Goal: Find specific page/section: Find specific page/section

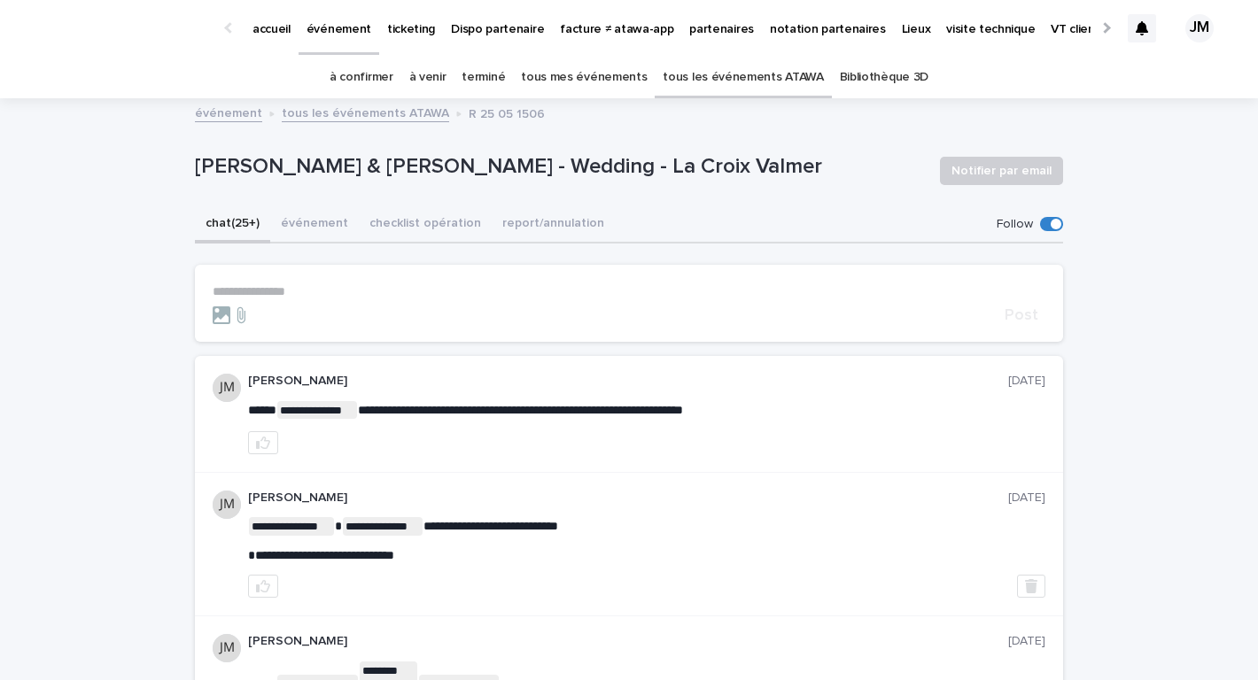
scroll to position [110, 0]
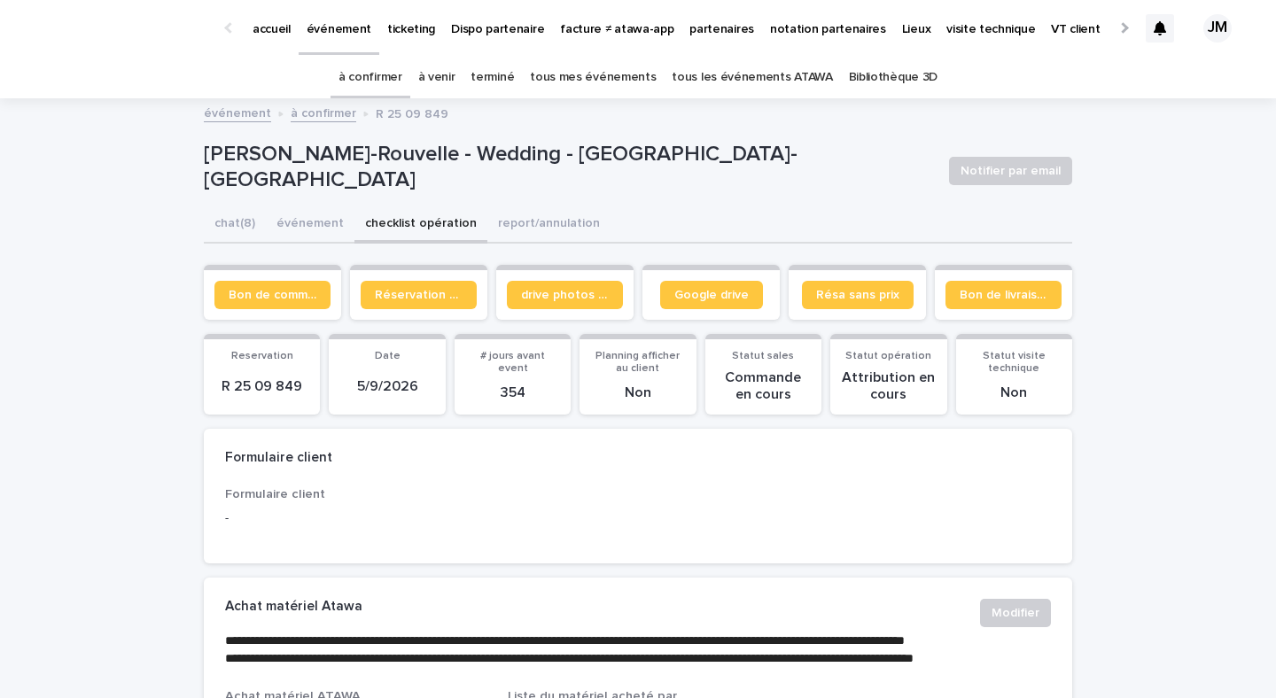
click at [725, 66] on link "tous les événements ATAWA" at bounding box center [751, 78] width 160 height 42
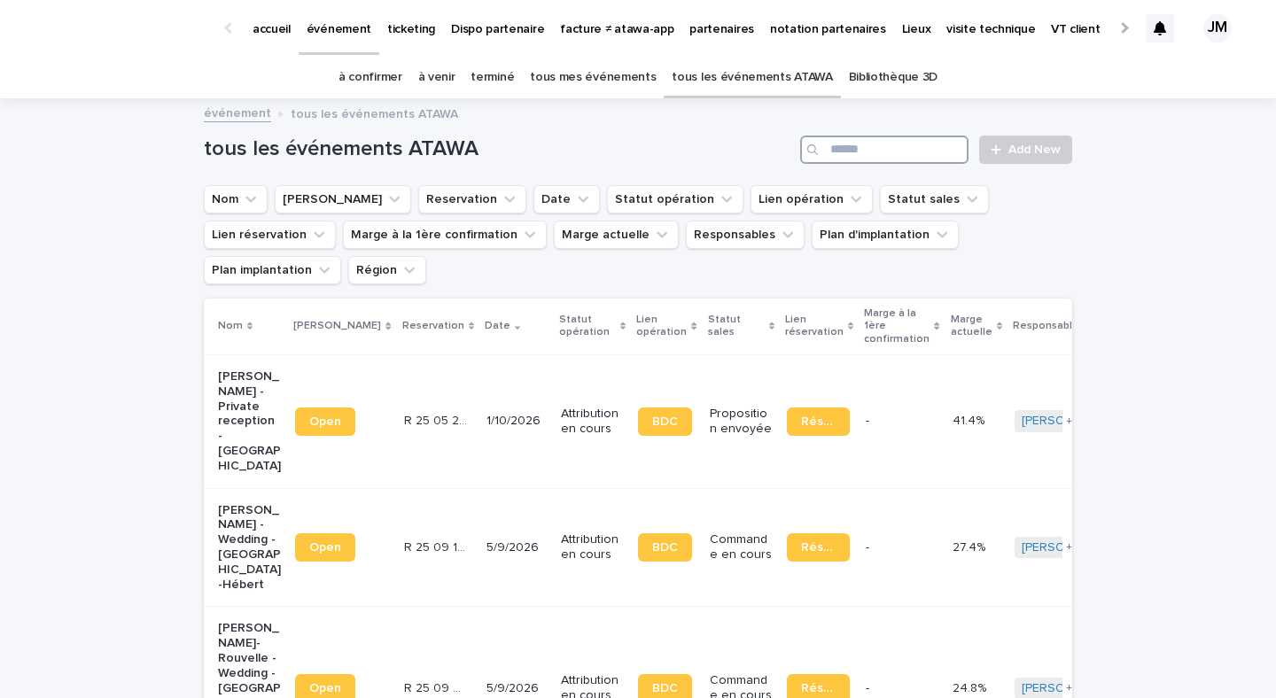
click at [909, 139] on input "Search" at bounding box center [884, 150] width 168 height 28
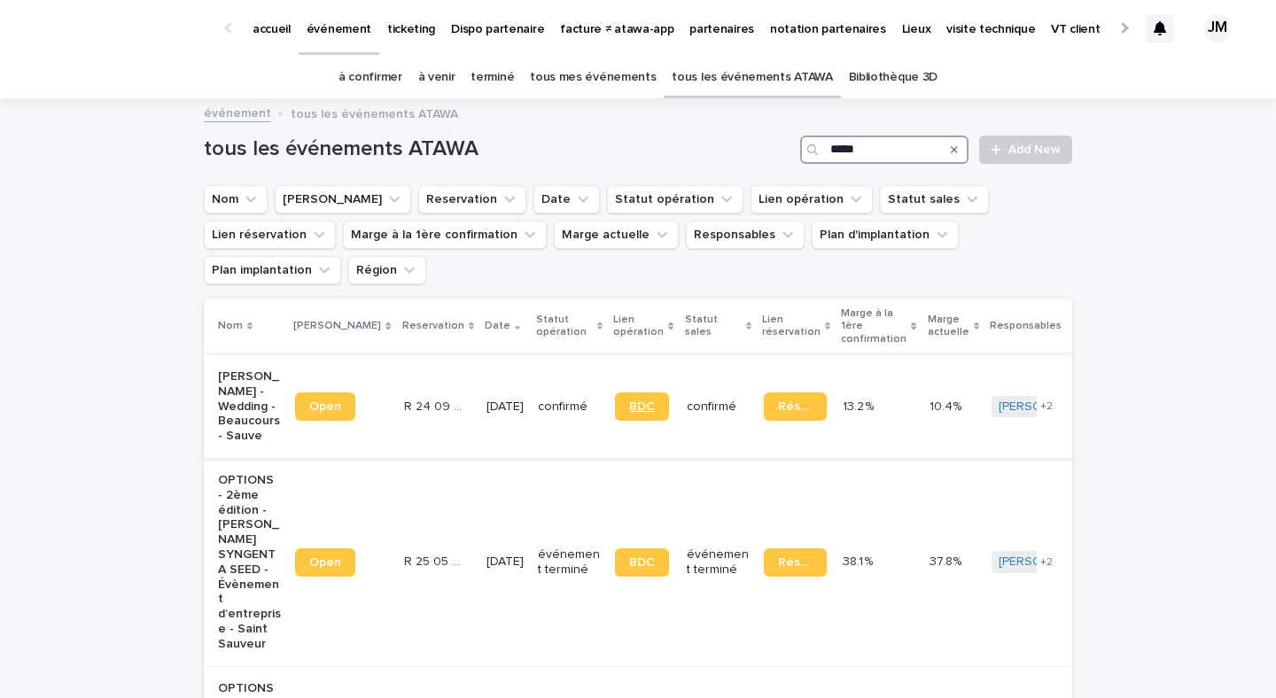
type input "*****"
click at [644, 392] on link "BDC" at bounding box center [642, 406] width 54 height 28
click at [700, 30] on p "partenaires" at bounding box center [721, 18] width 65 height 37
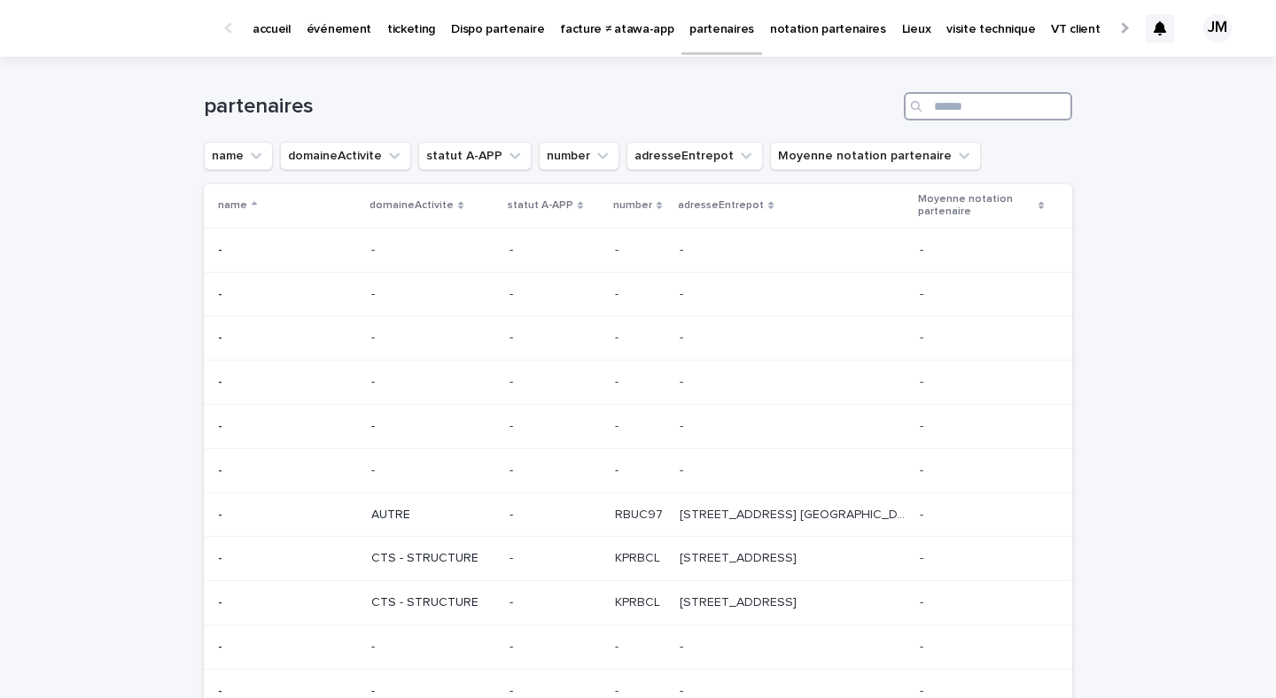
click at [991, 100] on input "Search" at bounding box center [988, 106] width 168 height 28
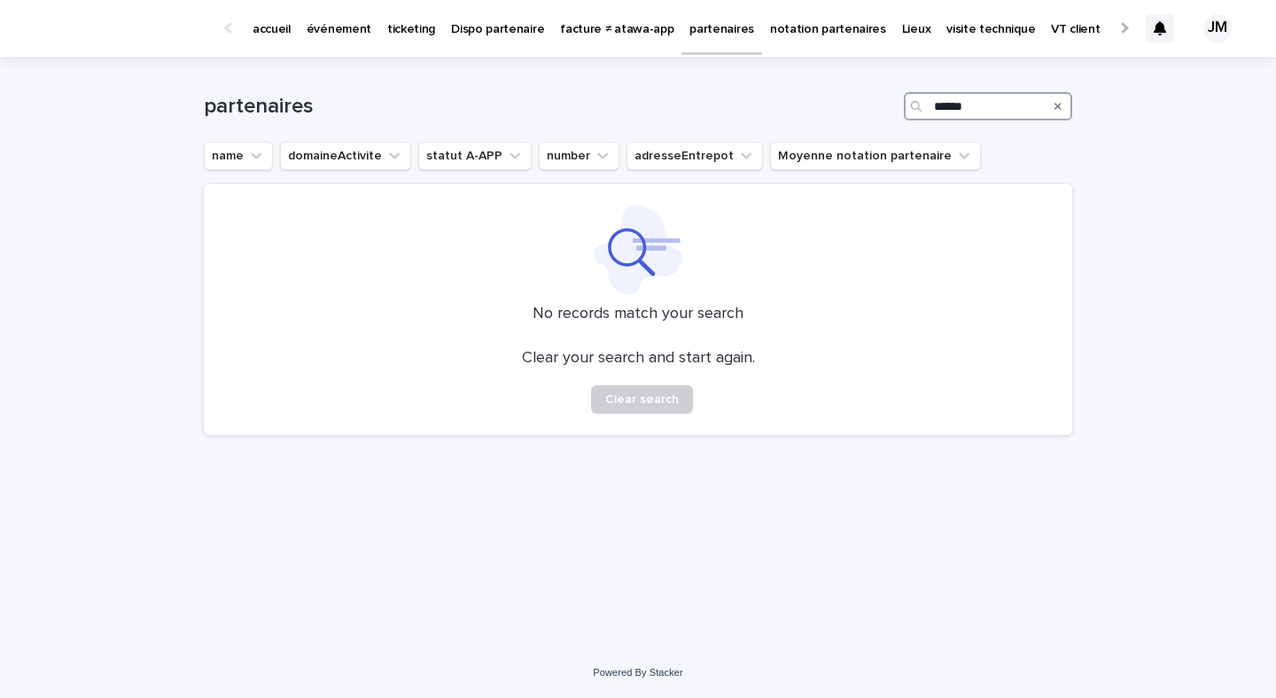
type input "******"
click at [689, 30] on p "partenaires" at bounding box center [721, 18] width 65 height 37
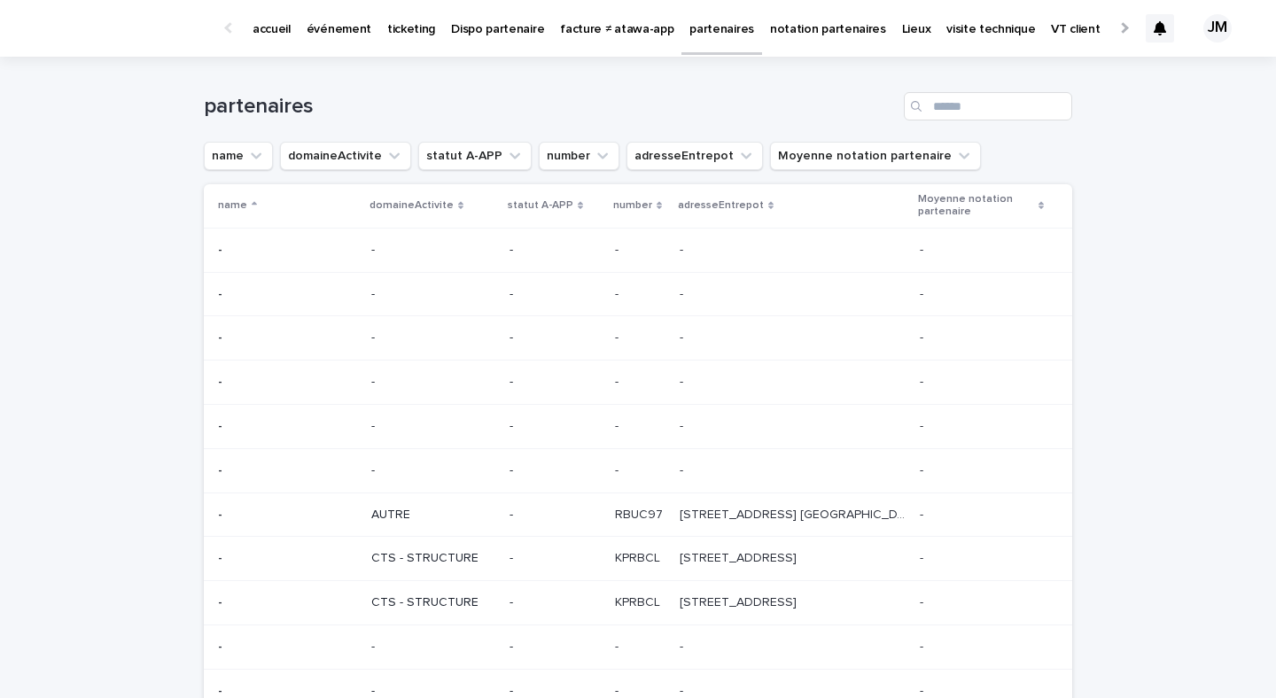
click at [309, 29] on p "événement" at bounding box center [338, 18] width 65 height 37
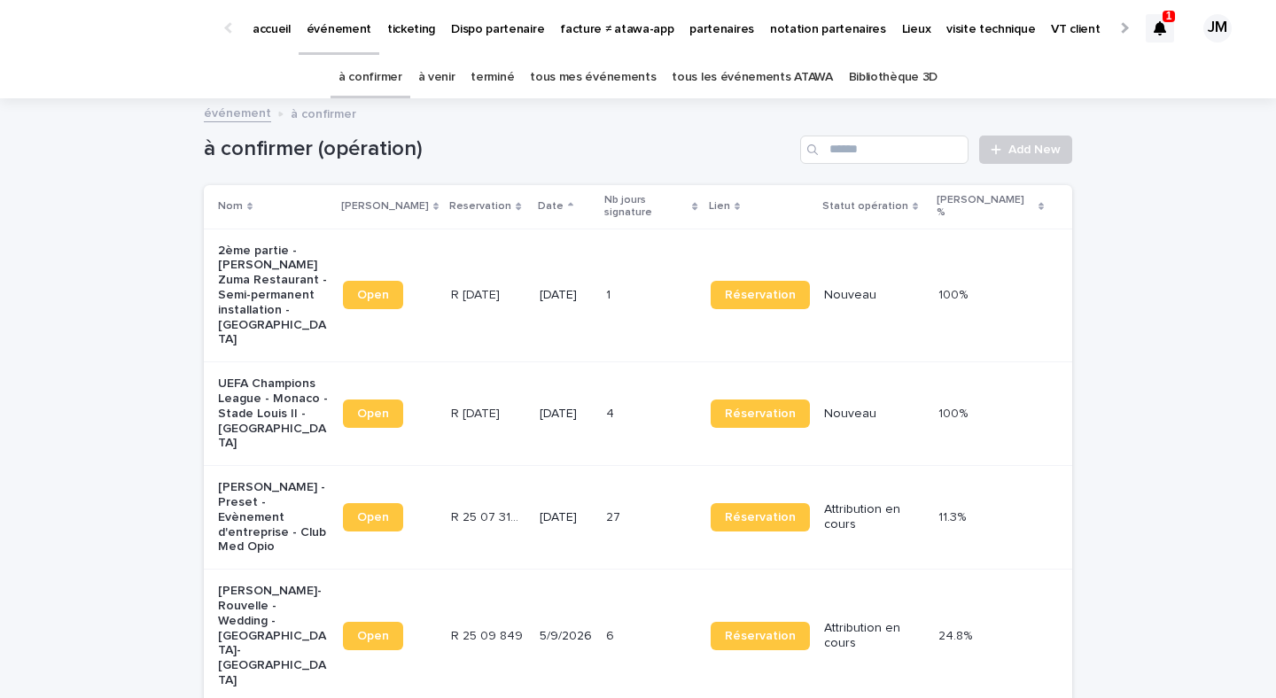
click at [1167, 42] on div at bounding box center [1159, 28] width 28 height 28
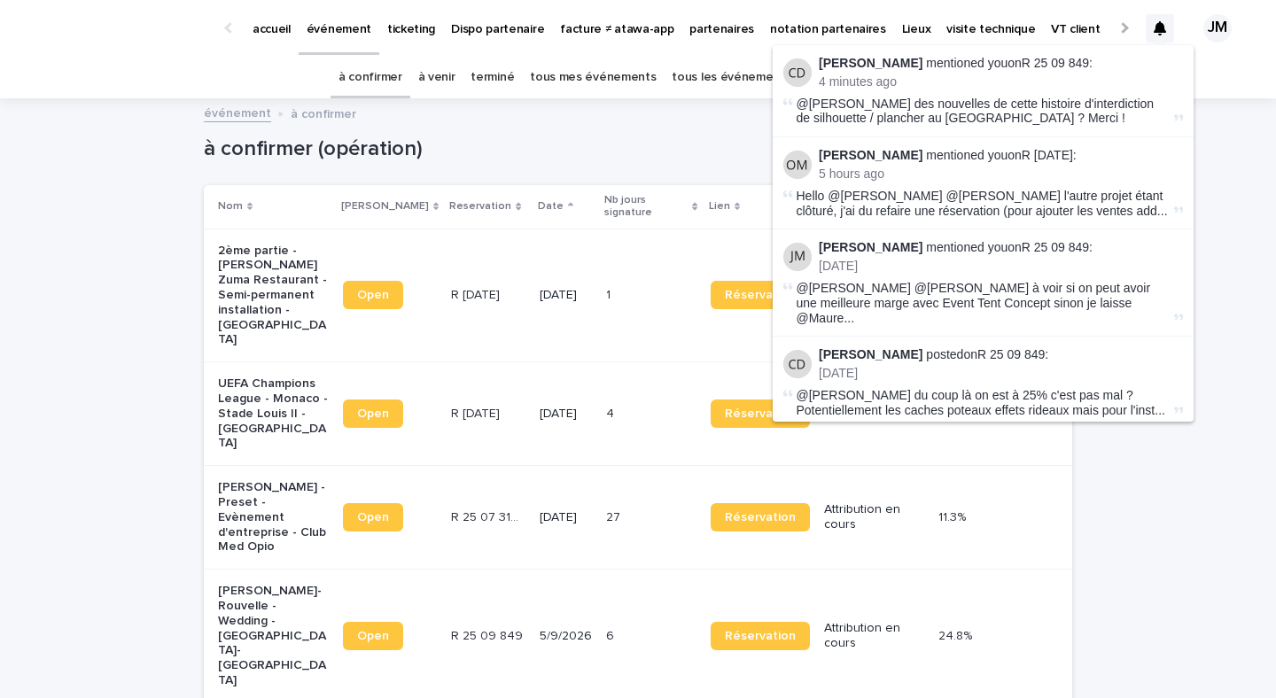
click at [1113, 474] on div "Loading... Saving… Loading... Saving… à confirmer (opération) Add New Nom Lien …" at bounding box center [638, 477] width 1276 height 754
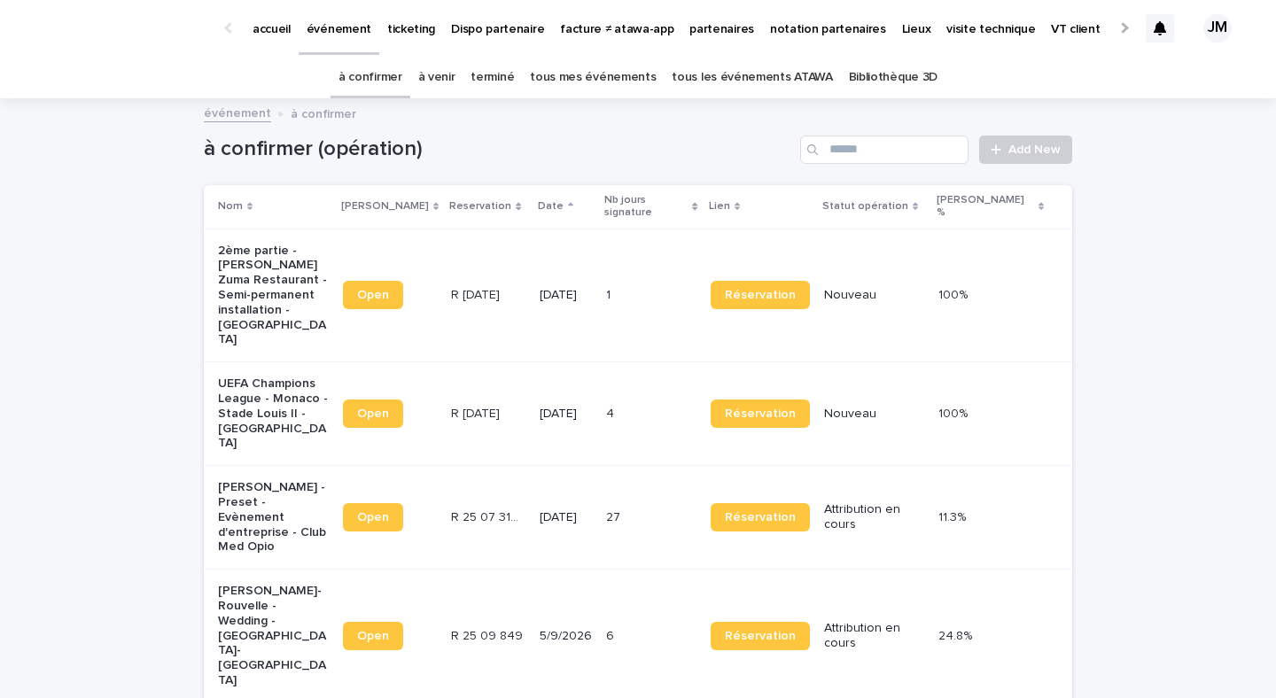
click at [718, 75] on link "tous les événements ATAWA" at bounding box center [751, 78] width 160 height 42
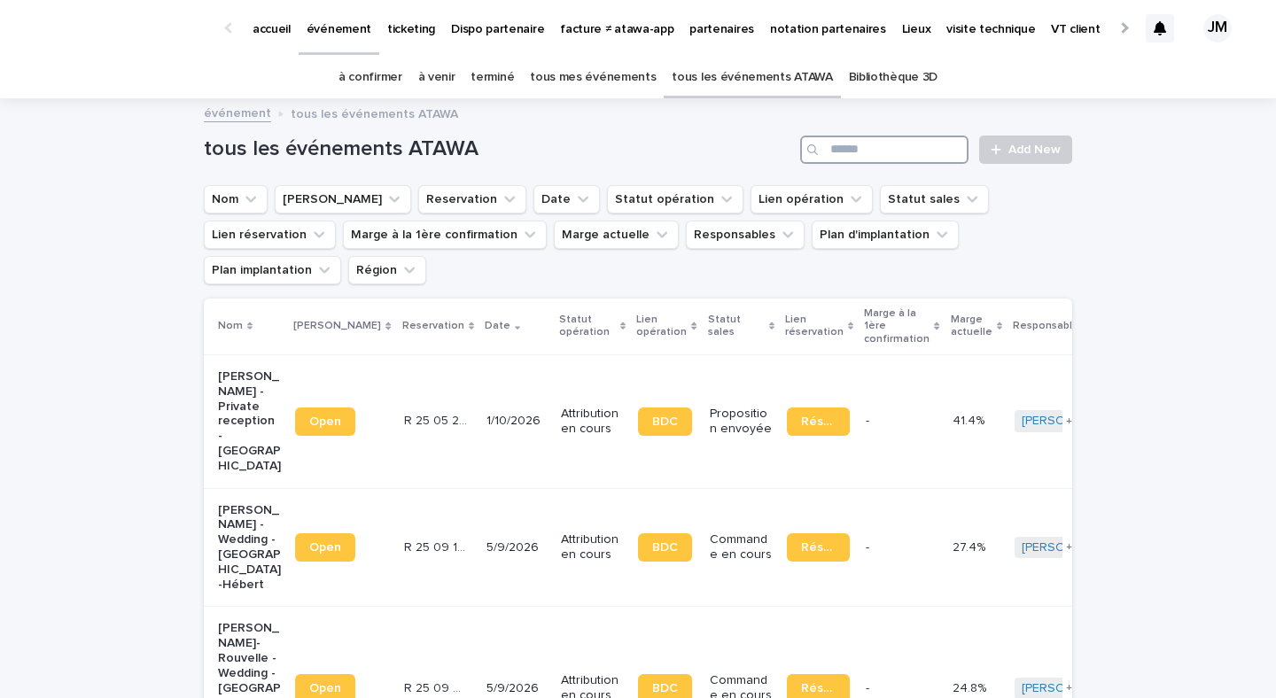
click at [913, 143] on input "Search" at bounding box center [884, 150] width 168 height 28
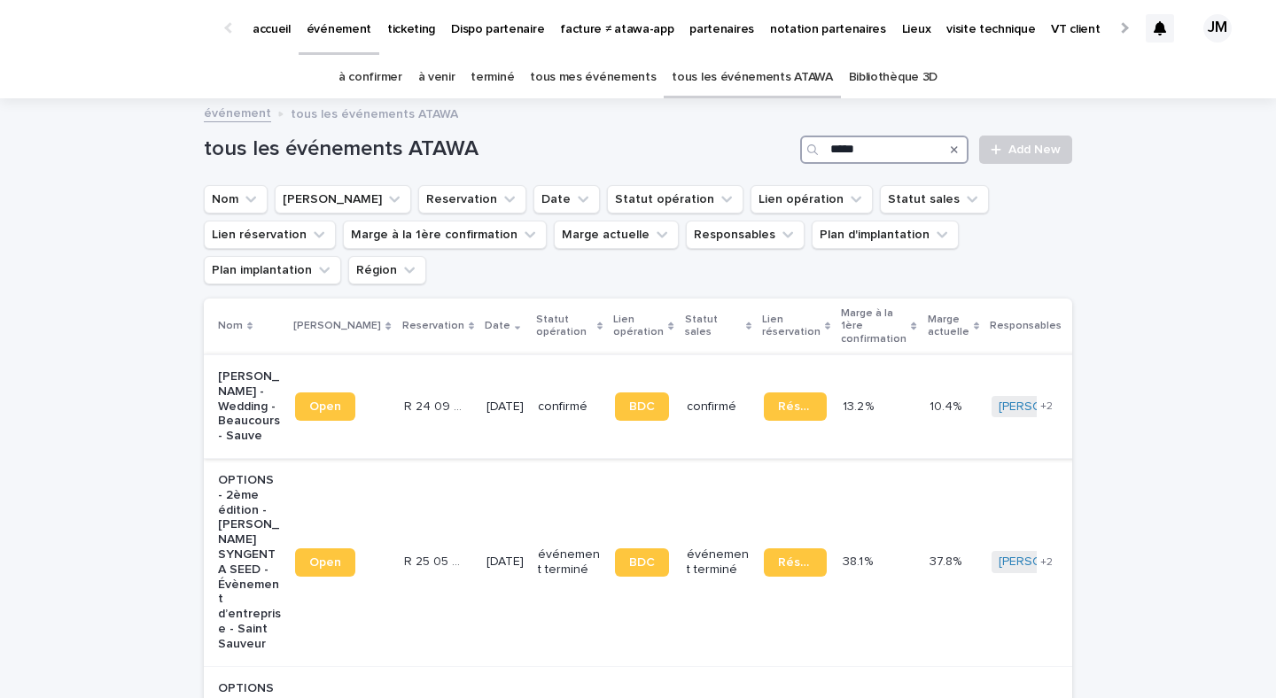
type input "*****"
click at [540, 392] on div "confirmé" at bounding box center [569, 406] width 63 height 29
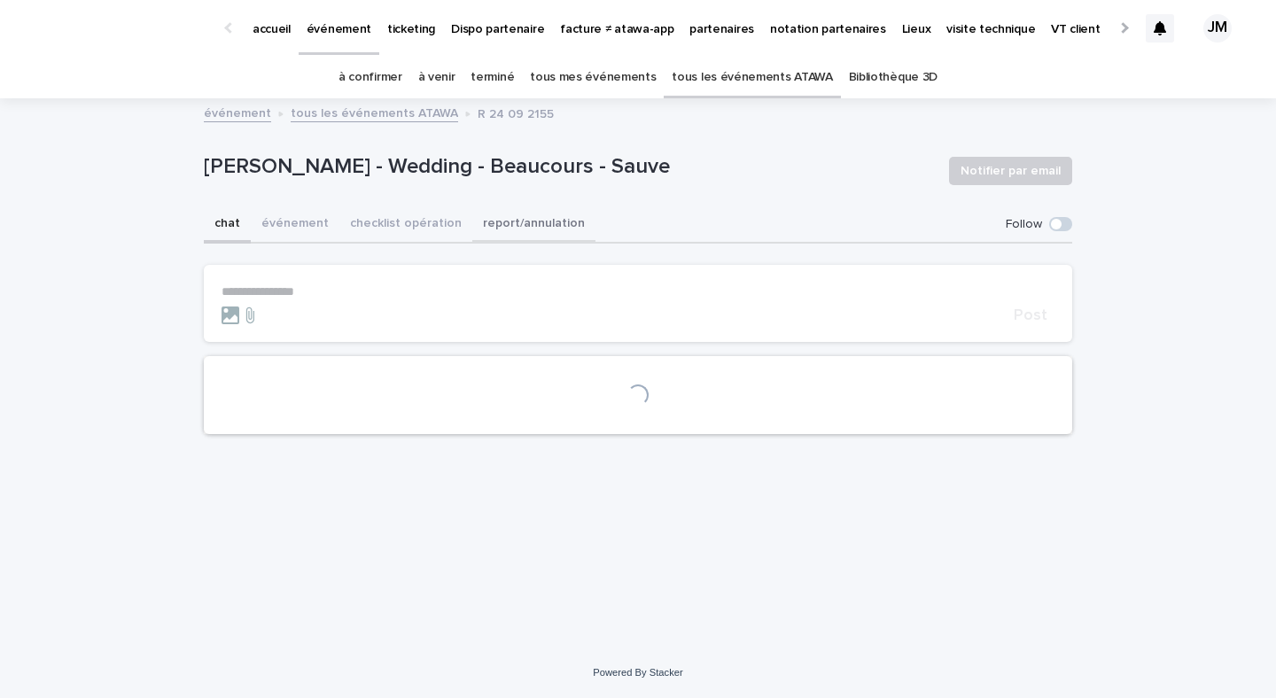
click at [472, 235] on button "report/annulation" at bounding box center [533, 224] width 123 height 37
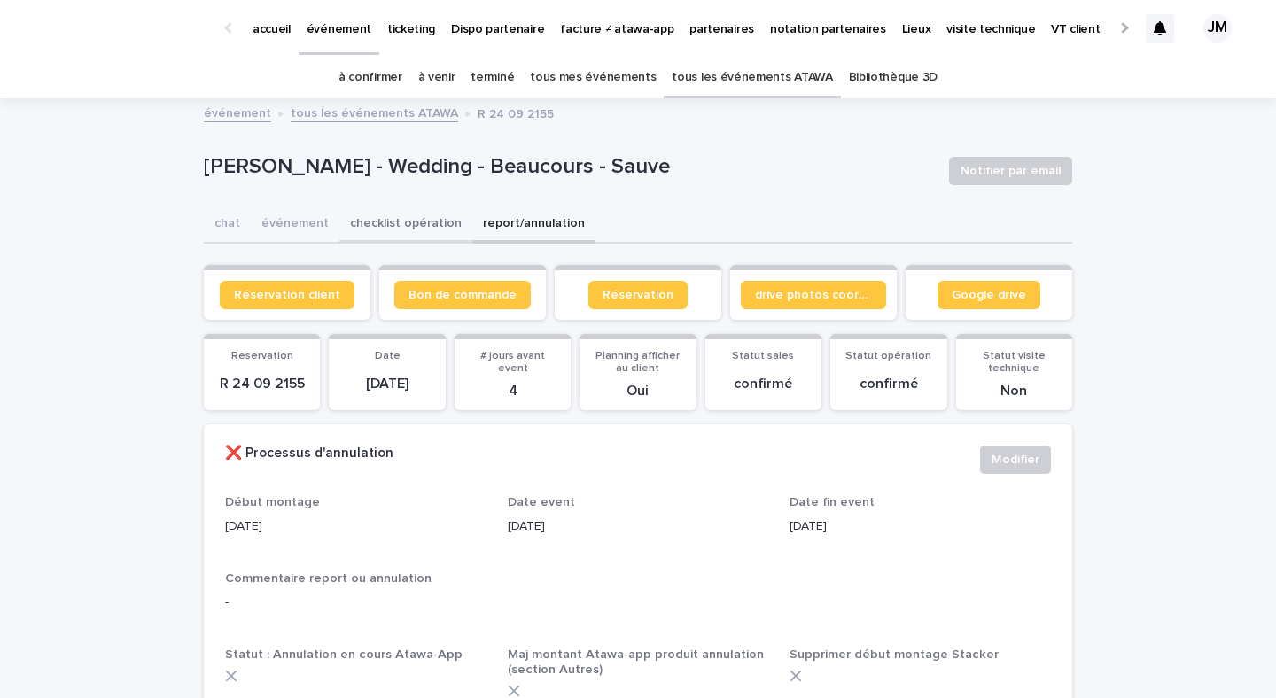
click at [422, 230] on button "checklist opération" at bounding box center [405, 224] width 133 height 37
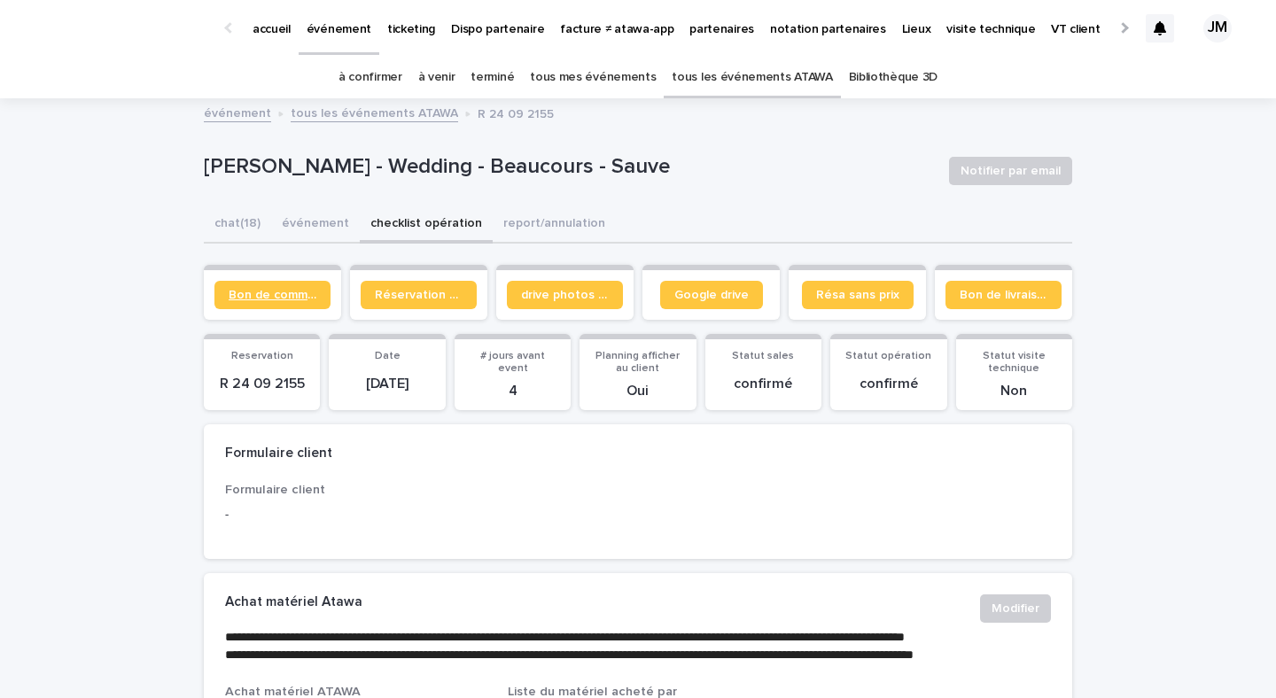
click at [321, 295] on link "Bon de commande" at bounding box center [272, 295] width 116 height 28
click at [787, 93] on link "tous les événements ATAWA" at bounding box center [751, 78] width 160 height 42
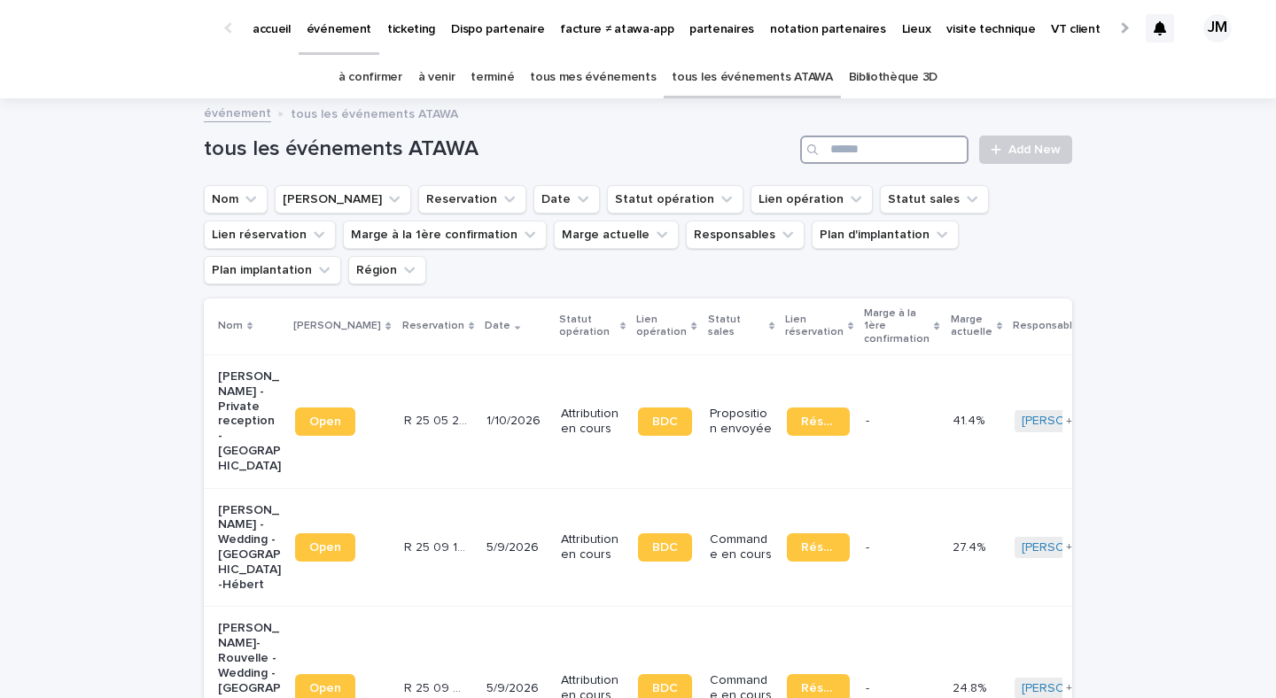
click at [901, 155] on input "Search" at bounding box center [884, 150] width 168 height 28
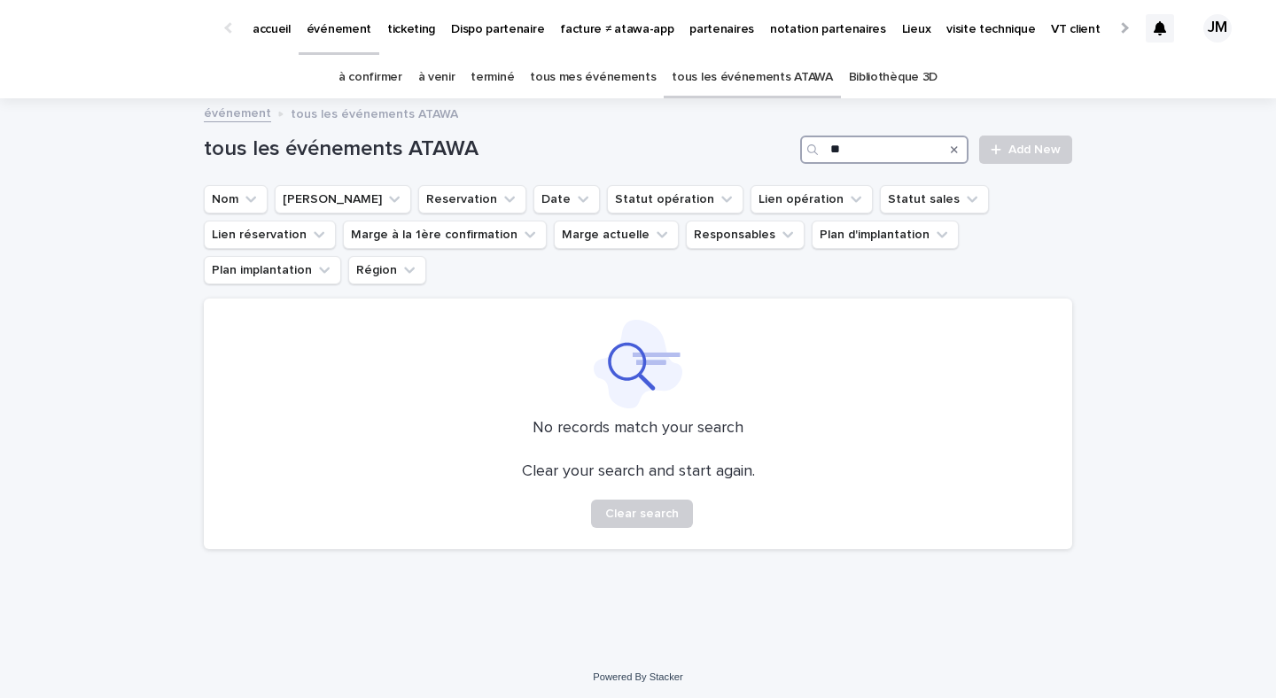
type input "*"
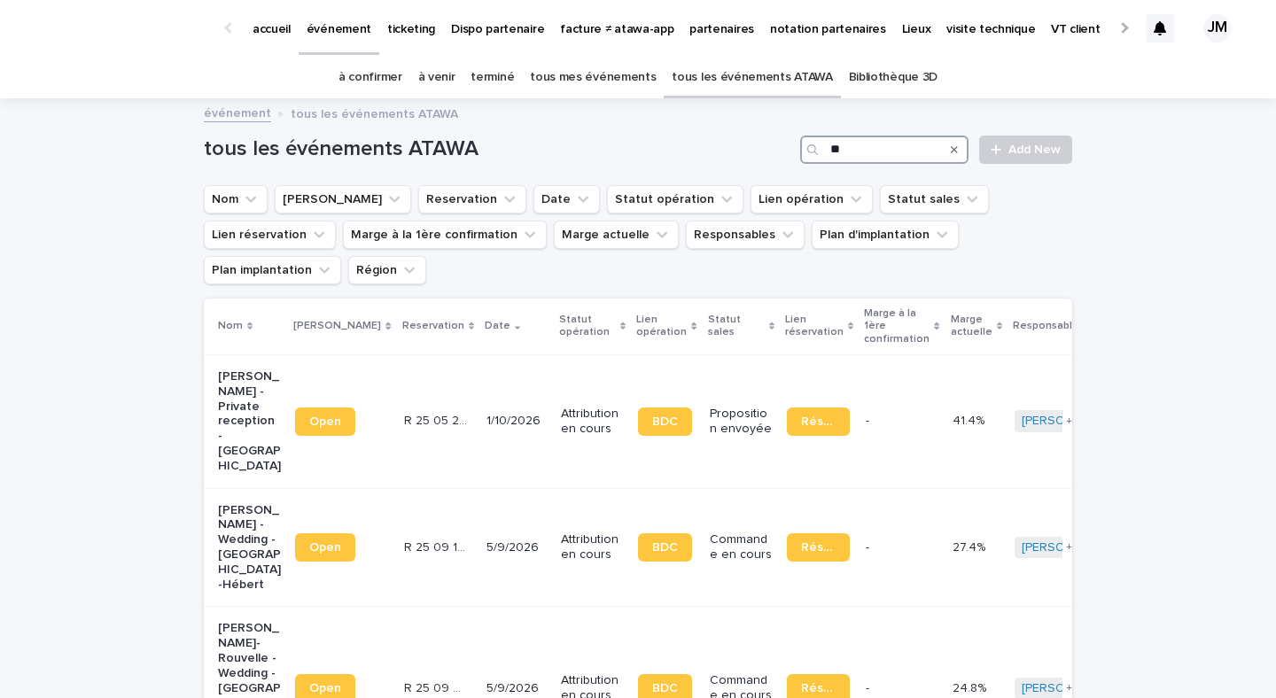
type input "*"
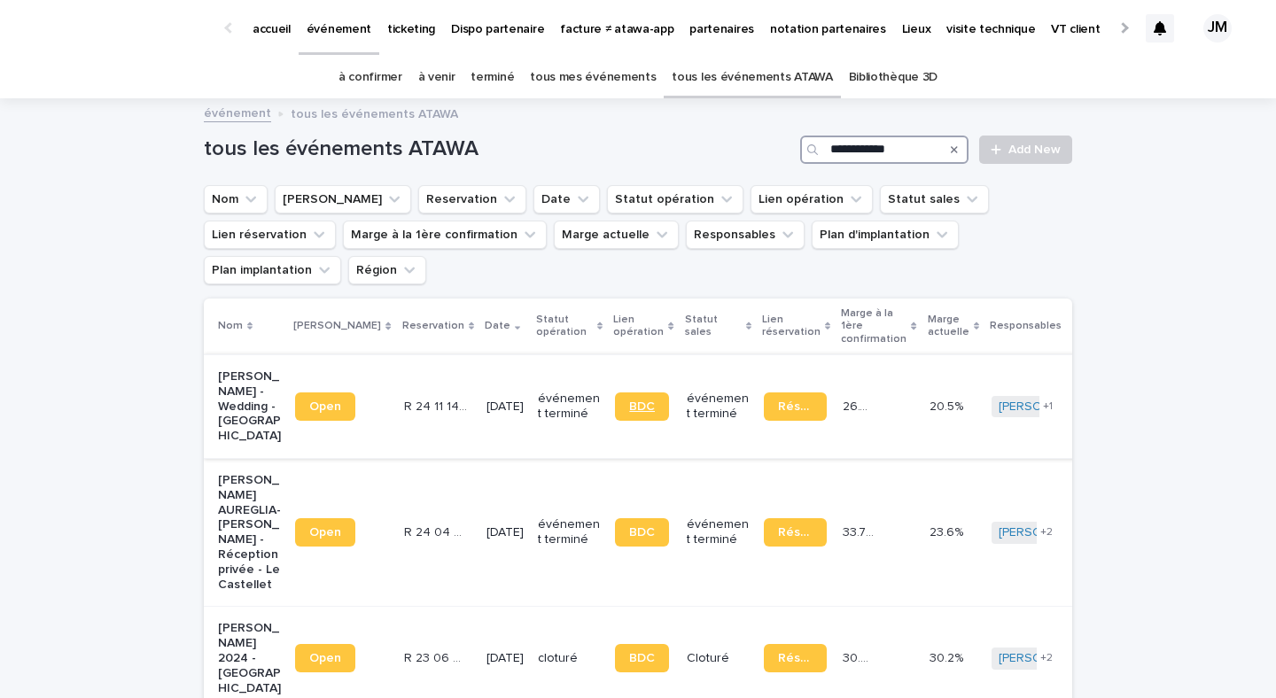
type input "**********"
click at [615, 392] on link "BDC" at bounding box center [642, 406] width 54 height 28
click at [397, 74] on link "à confirmer" at bounding box center [370, 78] width 64 height 42
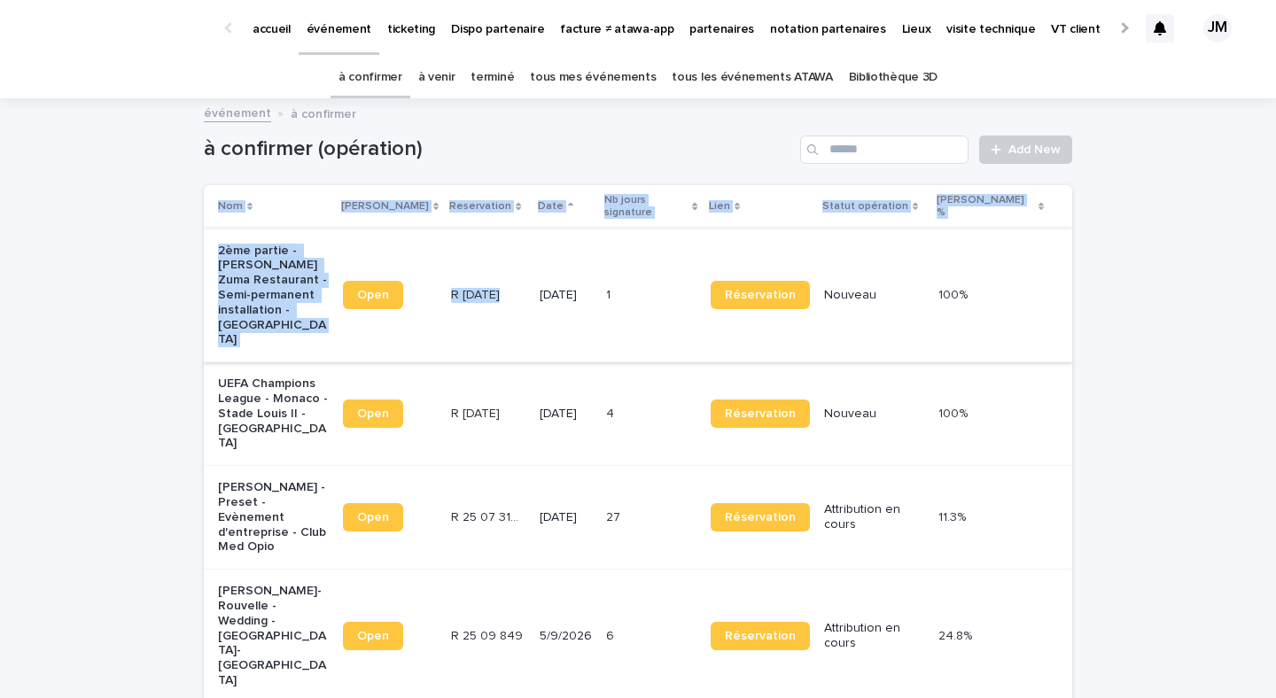
drag, startPoint x: 1149, startPoint y: 563, endPoint x: 441, endPoint y: 230, distance: 782.2
click at [441, 230] on div "Loading... Saving… Loading... Saving… à confirmer (opération) Add New Nom Lien …" at bounding box center [638, 477] width 1276 height 754
click at [1097, 423] on div "Loading... Saving… Loading... Saving… à confirmer (opération) Add New Nom Lien …" at bounding box center [638, 477] width 1276 height 754
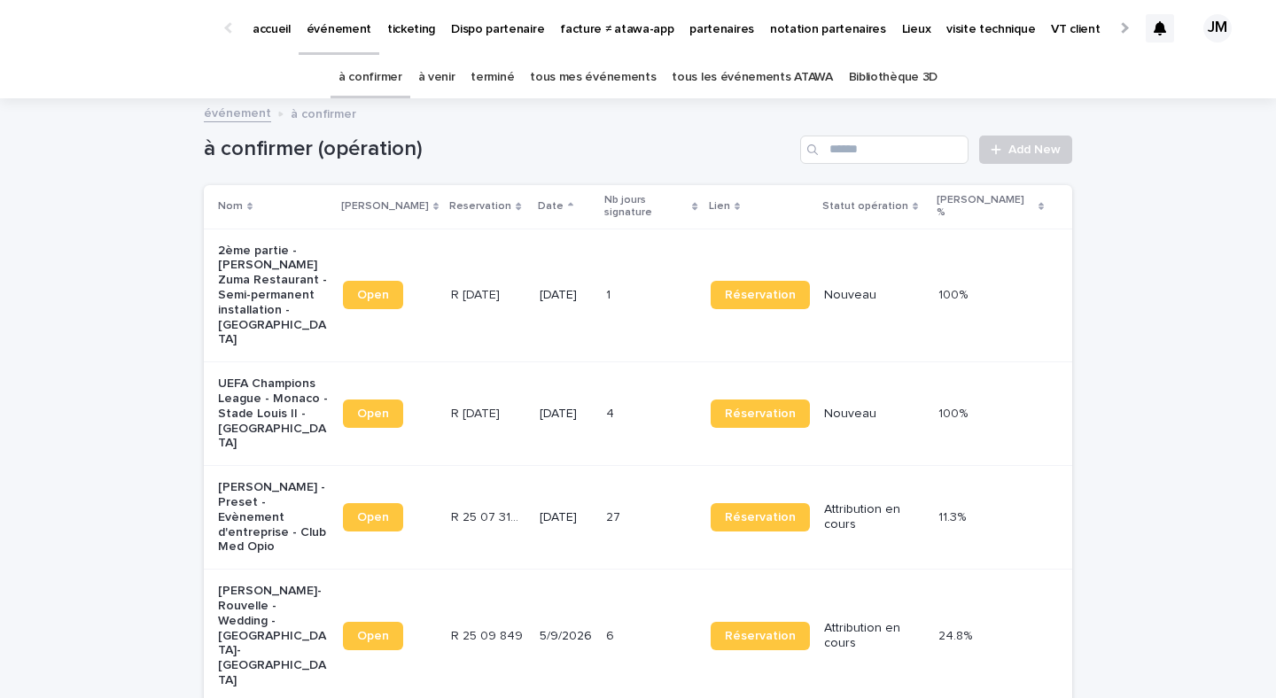
click at [389, 81] on link "à confirmer" at bounding box center [370, 78] width 64 height 42
click at [614, 97] on link "tous mes événements" at bounding box center [593, 78] width 126 height 42
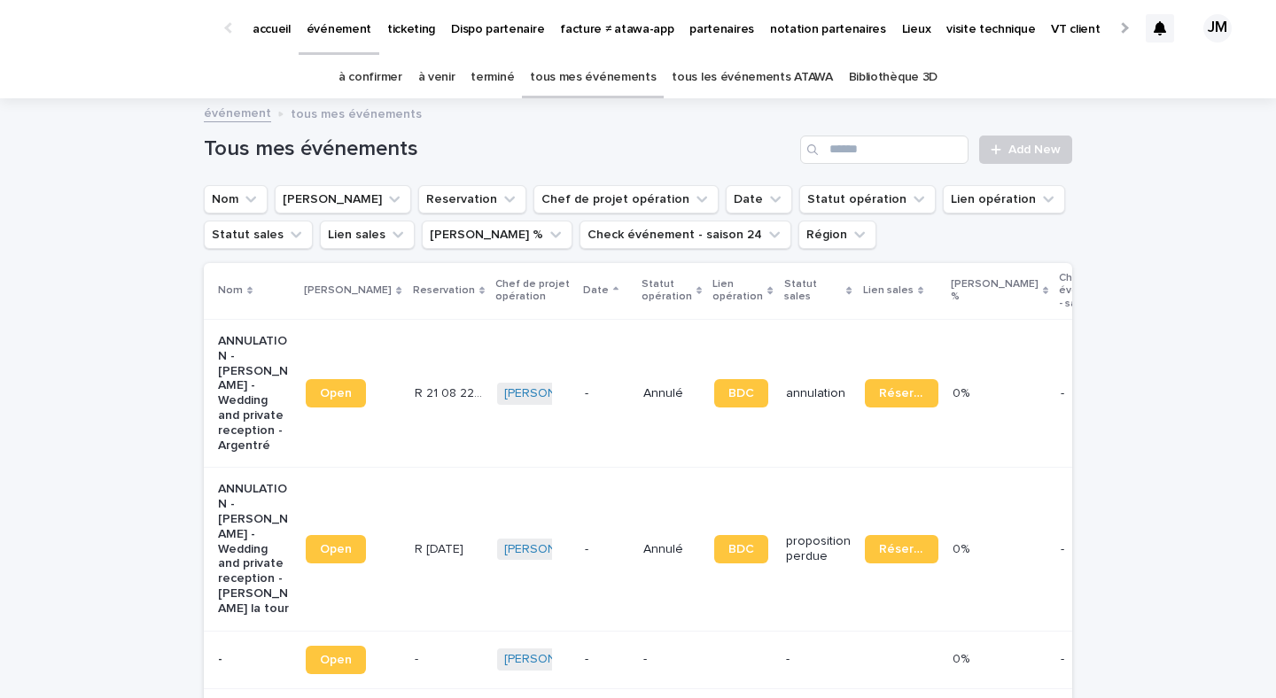
click at [363, 78] on link "à confirmer" at bounding box center [370, 78] width 64 height 42
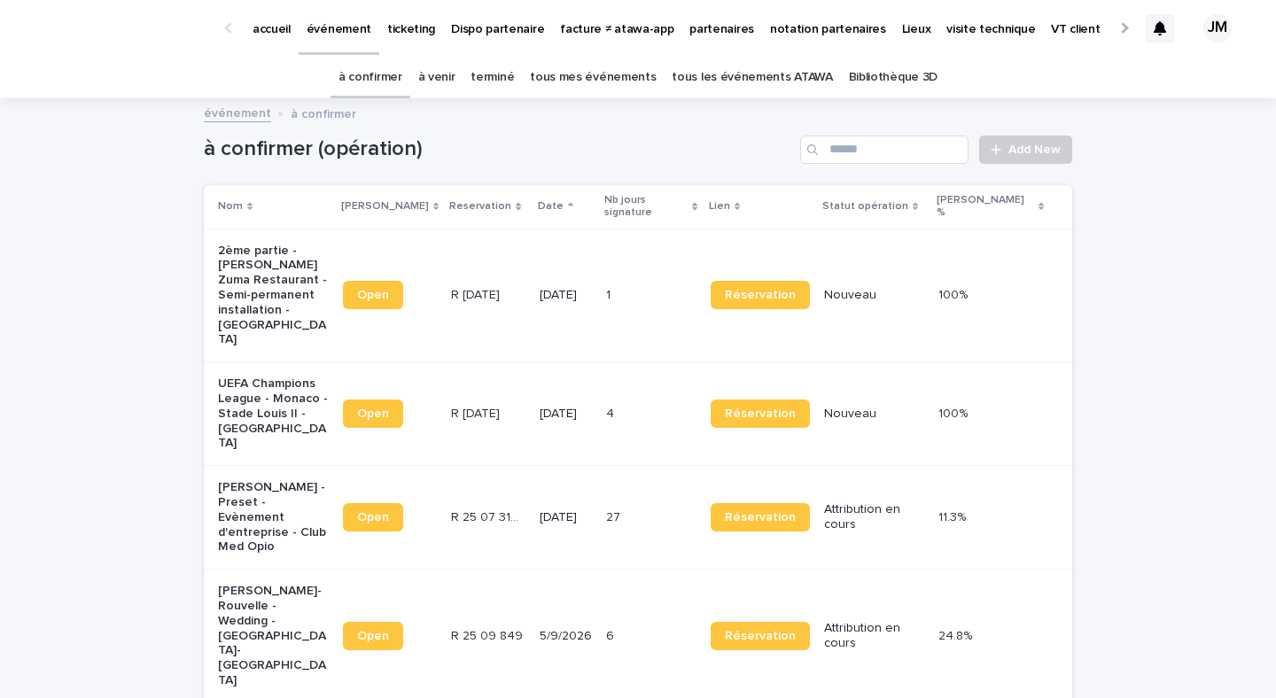
click at [438, 93] on link "à venir" at bounding box center [436, 78] width 37 height 42
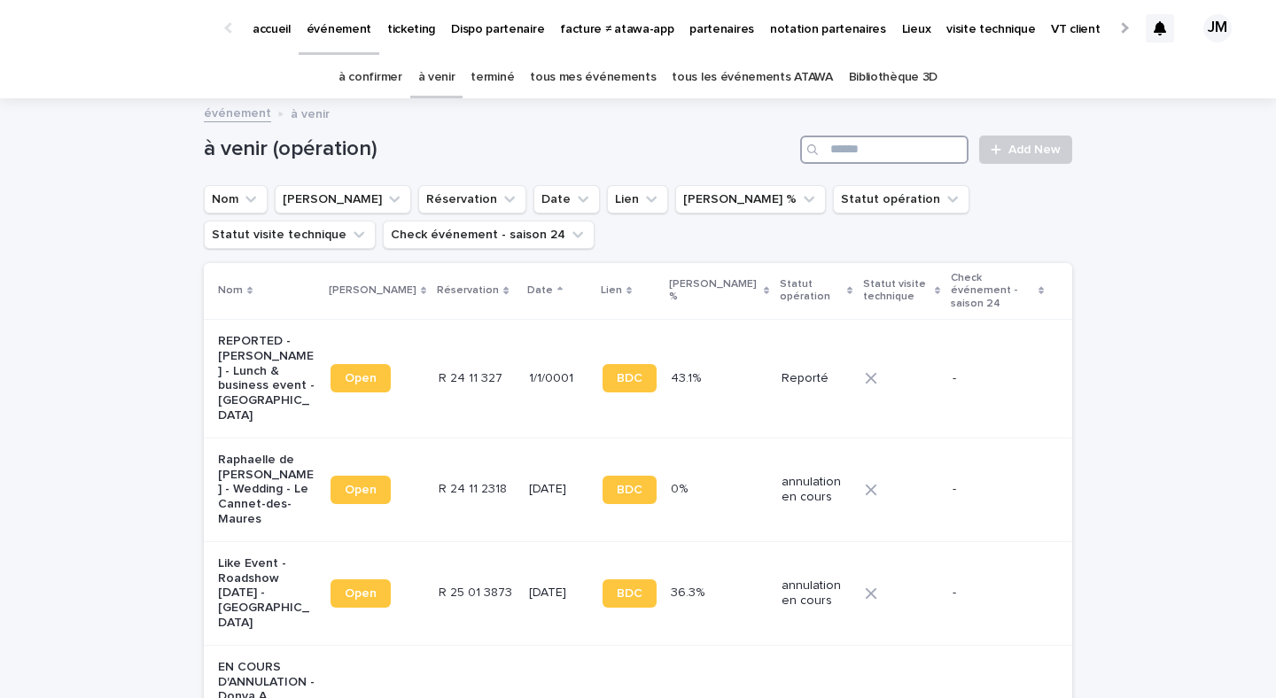
click at [931, 138] on input "Search" at bounding box center [884, 150] width 168 height 28
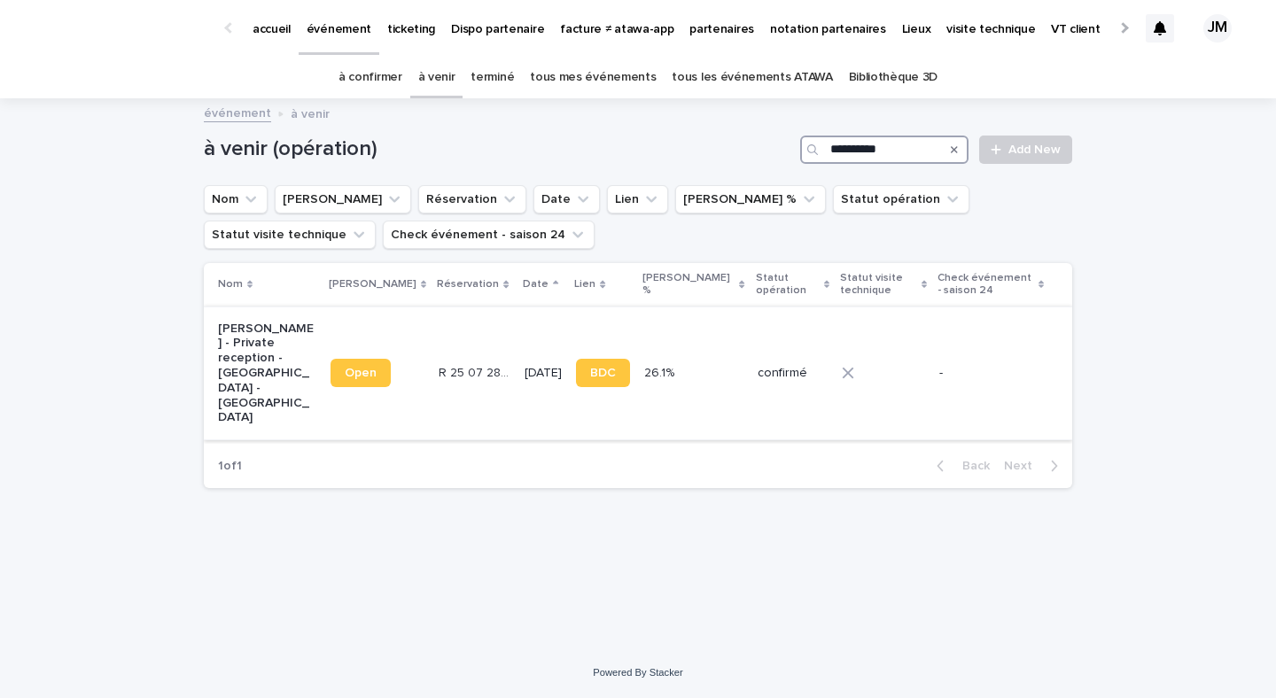
type input "**********"
click at [526, 384] on td "[DATE]" at bounding box center [542, 373] width 51 height 134
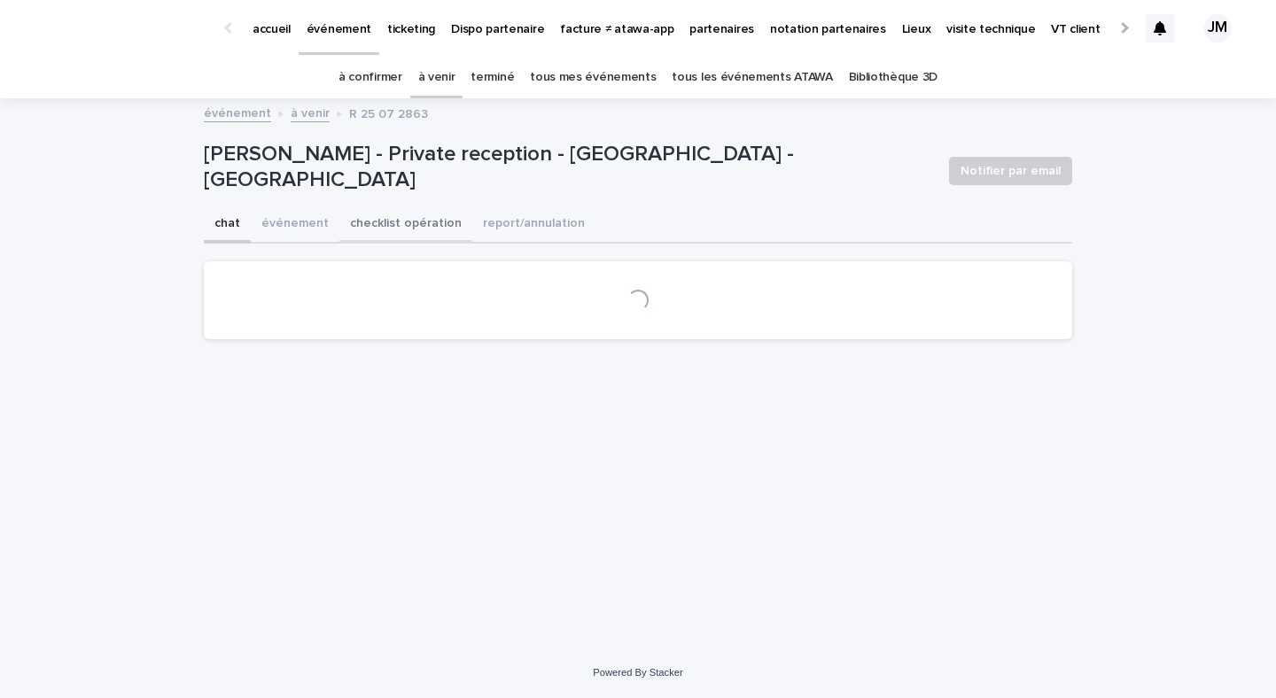
click at [376, 229] on button "checklist opération" at bounding box center [405, 224] width 133 height 37
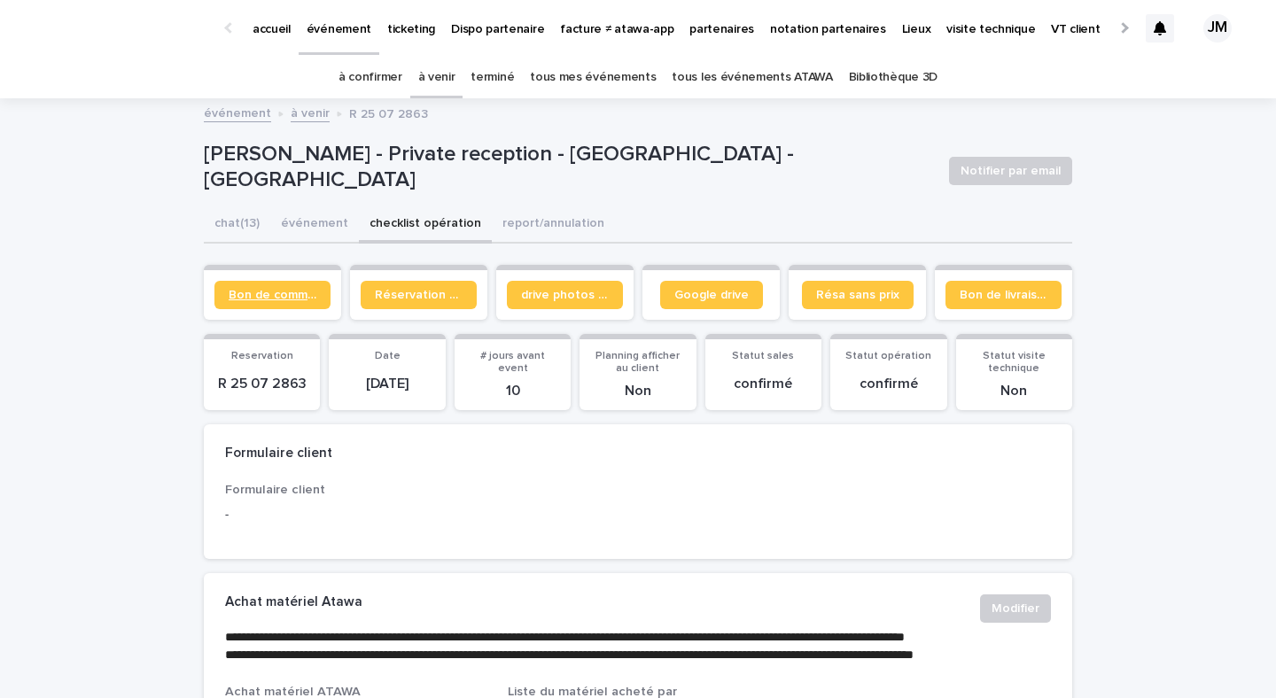
click at [270, 286] on link "Bon de commande" at bounding box center [272, 295] width 116 height 28
